Goal: Task Accomplishment & Management: Use online tool/utility

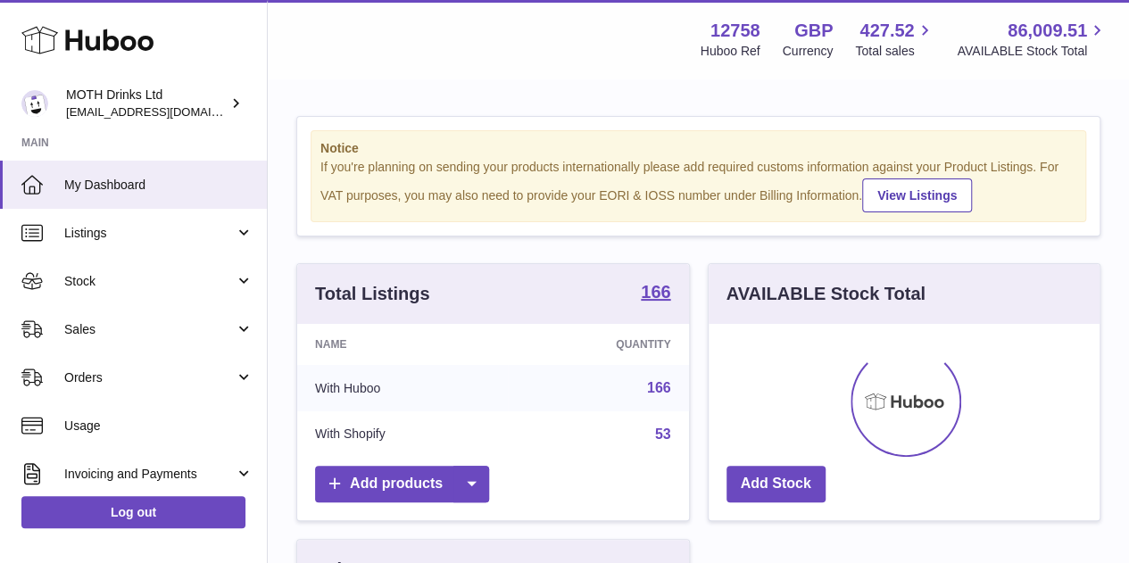
scroll to position [278, 391]
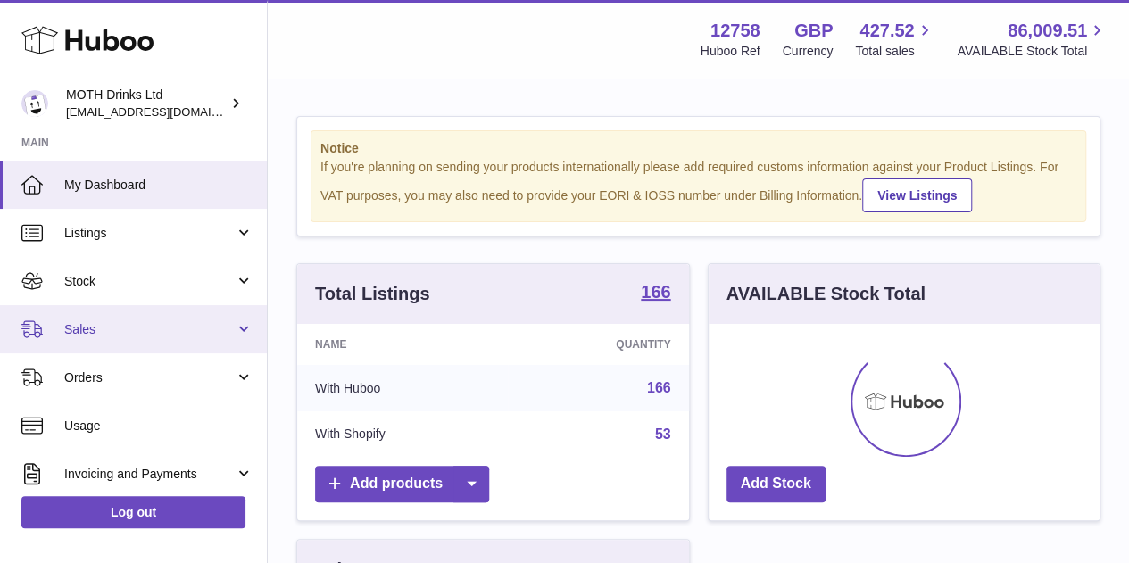
click at [211, 315] on link "Sales" at bounding box center [133, 329] width 267 height 48
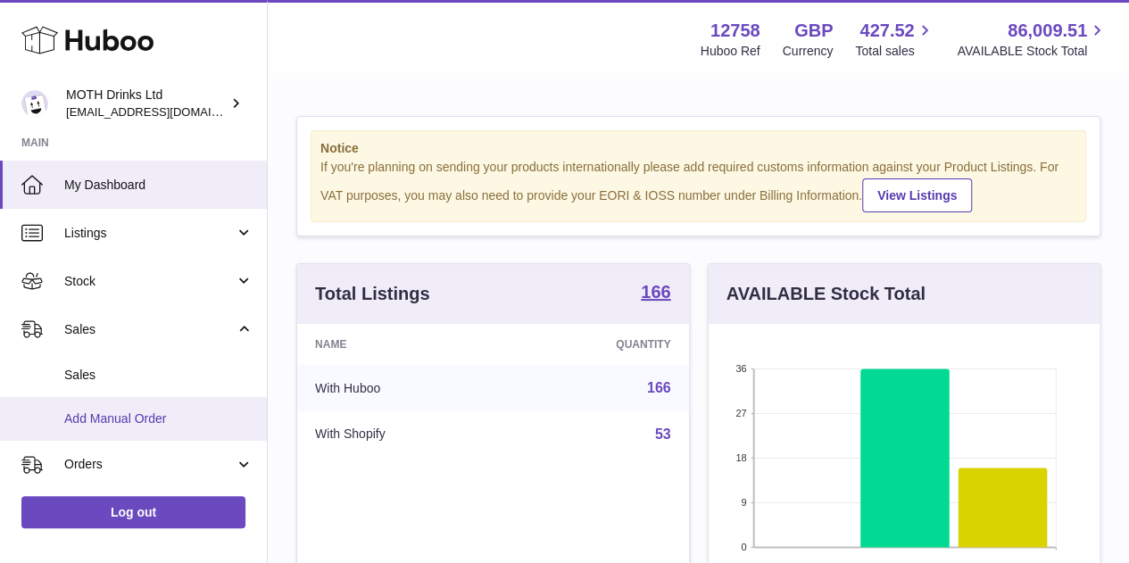
click at [176, 409] on link "Add Manual Order" at bounding box center [133, 419] width 267 height 44
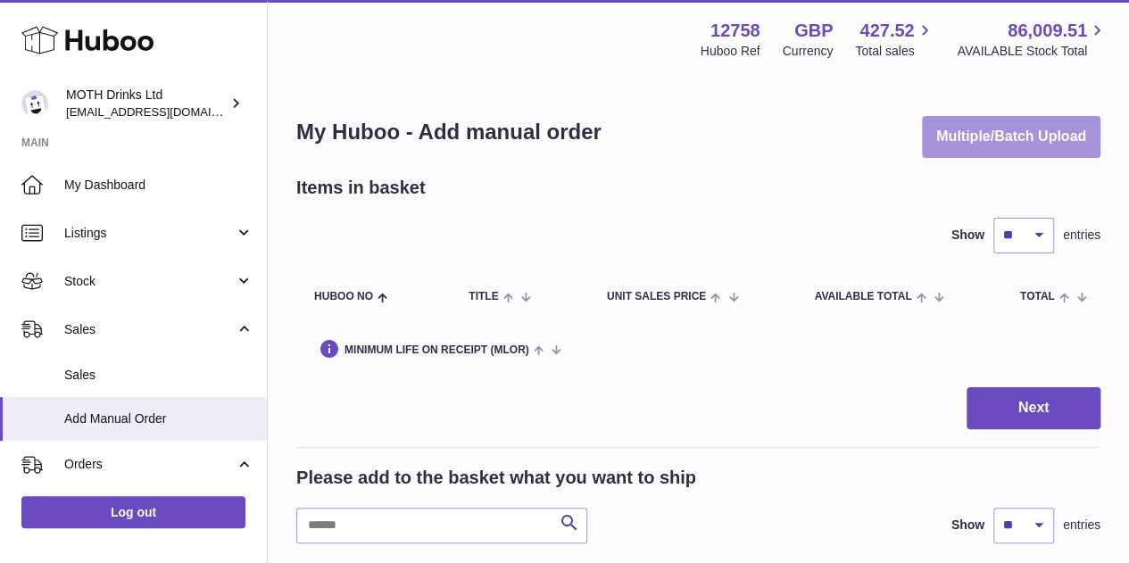
click at [1003, 145] on button "Multiple/Batch Upload" at bounding box center [1011, 137] width 178 height 42
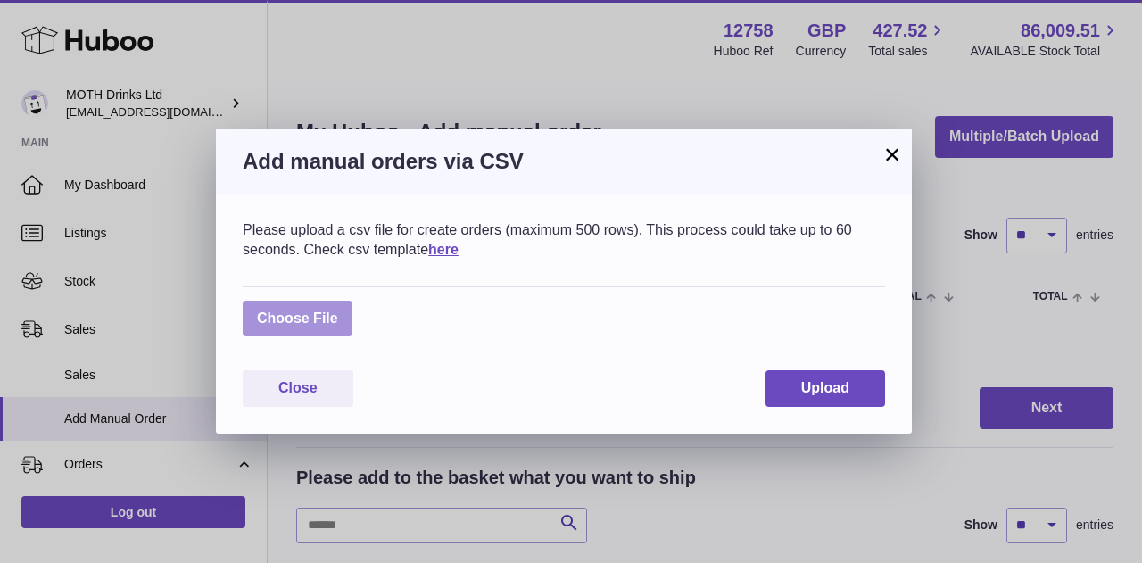
click at [307, 312] on label at bounding box center [298, 319] width 110 height 37
click at [338, 311] on input "file" at bounding box center [338, 310] width 1 height 1
type input "**********"
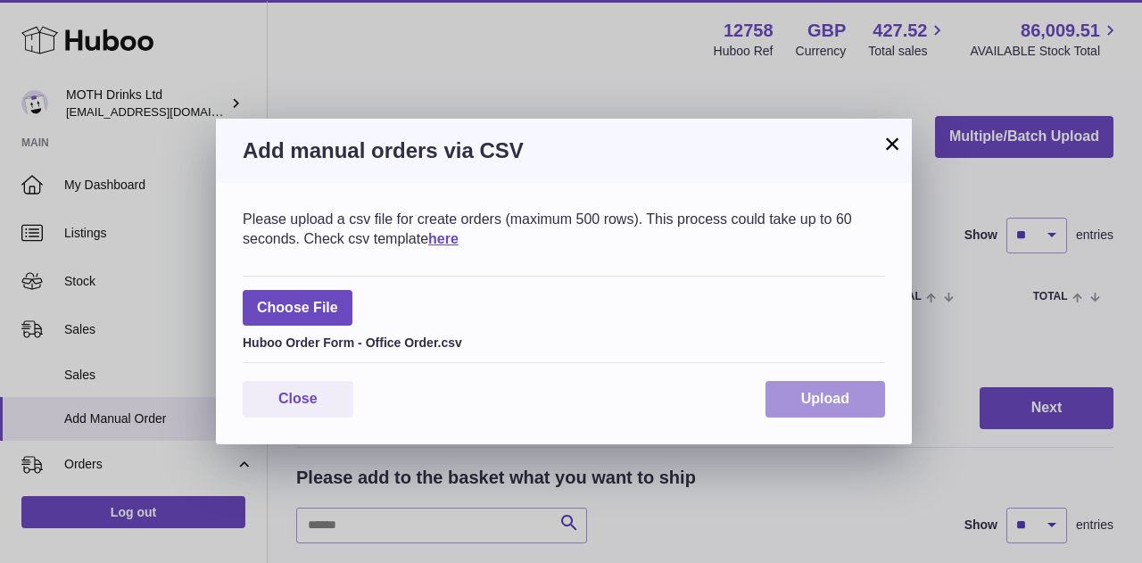
click at [851, 399] on button "Upload" at bounding box center [826, 399] width 120 height 37
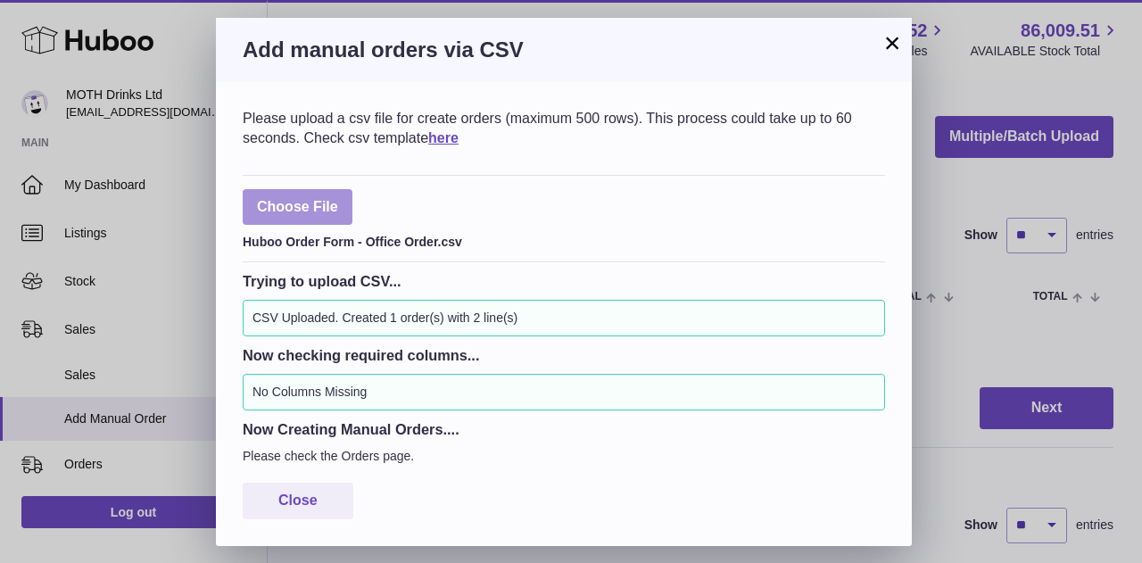
click at [324, 214] on label at bounding box center [298, 207] width 110 height 37
click at [338, 199] on input "file" at bounding box center [338, 198] width 1 height 1
type input "**********"
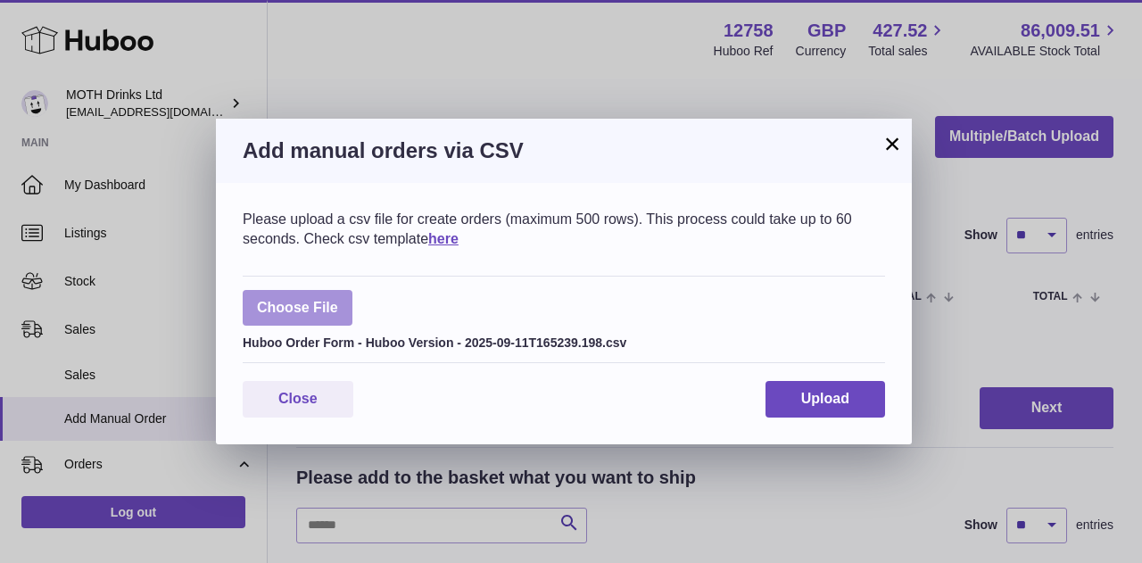
click at [846, 402] on span "Upload" at bounding box center [825, 398] width 48 height 15
